Goal: Navigation & Orientation: Find specific page/section

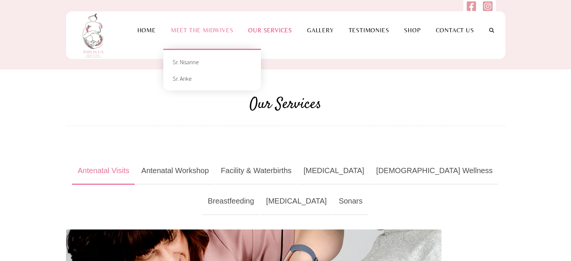
click at [197, 29] on link "Meet the Midwives" at bounding box center [202, 30] width 78 height 7
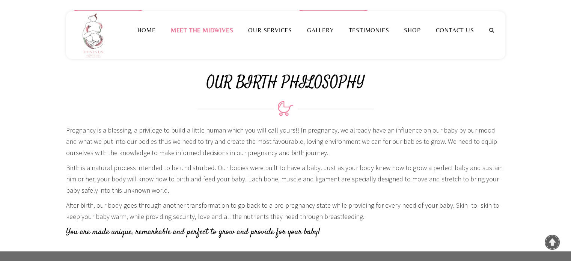
scroll to position [767, 0]
click at [269, 28] on link "Our Services" at bounding box center [270, 30] width 59 height 7
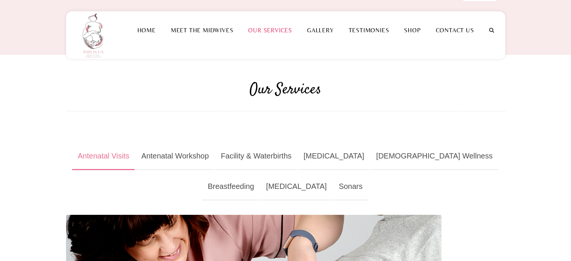
scroll to position [14, 0]
click at [271, 156] on link "Facility & Waterbirths" at bounding box center [256, 156] width 82 height 27
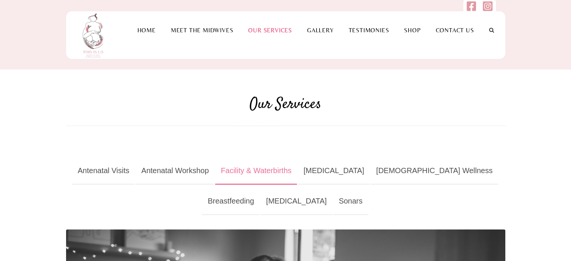
scroll to position [2, 0]
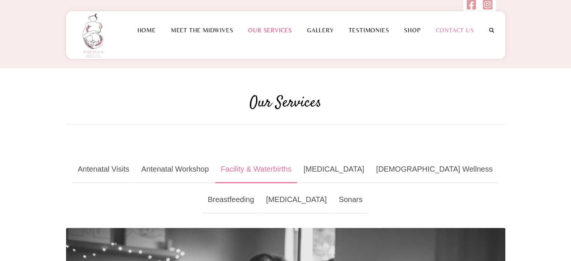
click at [452, 27] on link "Contact Us" at bounding box center [455, 30] width 53 height 7
